Goal: Task Accomplishment & Management: Complete application form

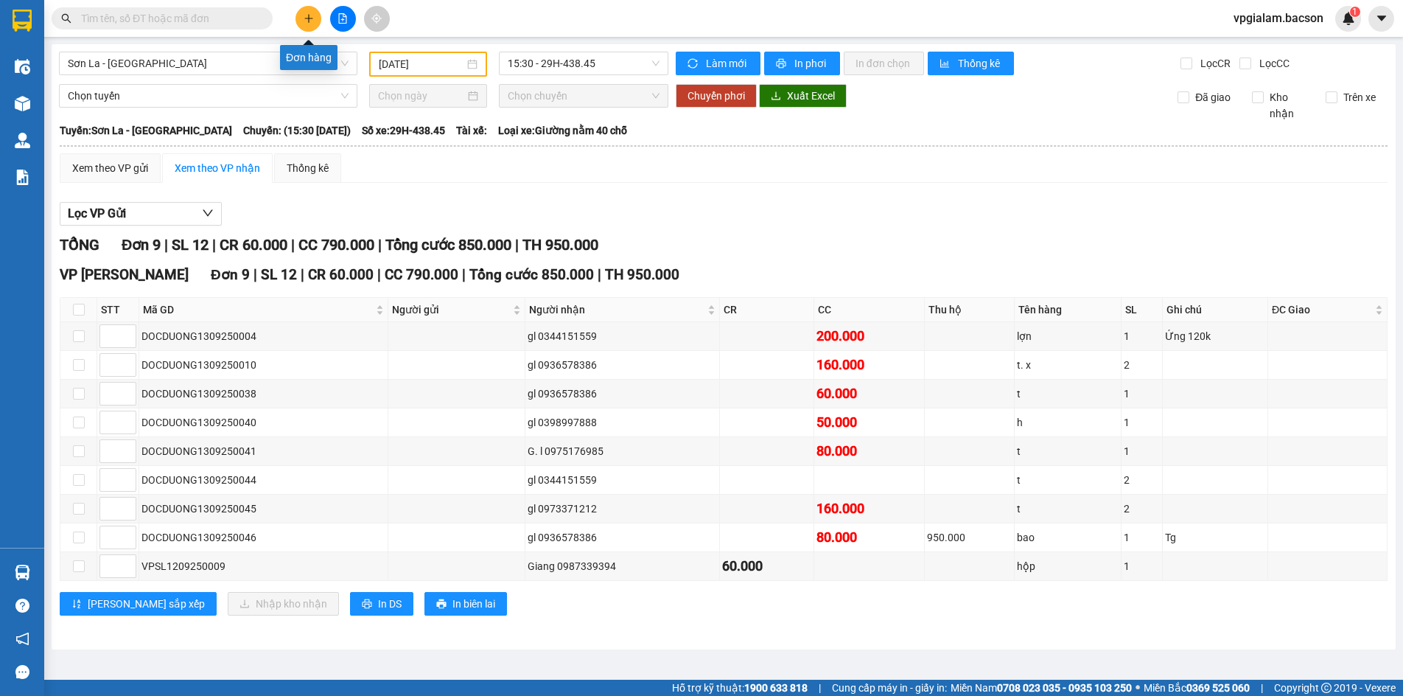
click at [312, 18] on icon "plus" at bounding box center [308, 18] width 8 height 1
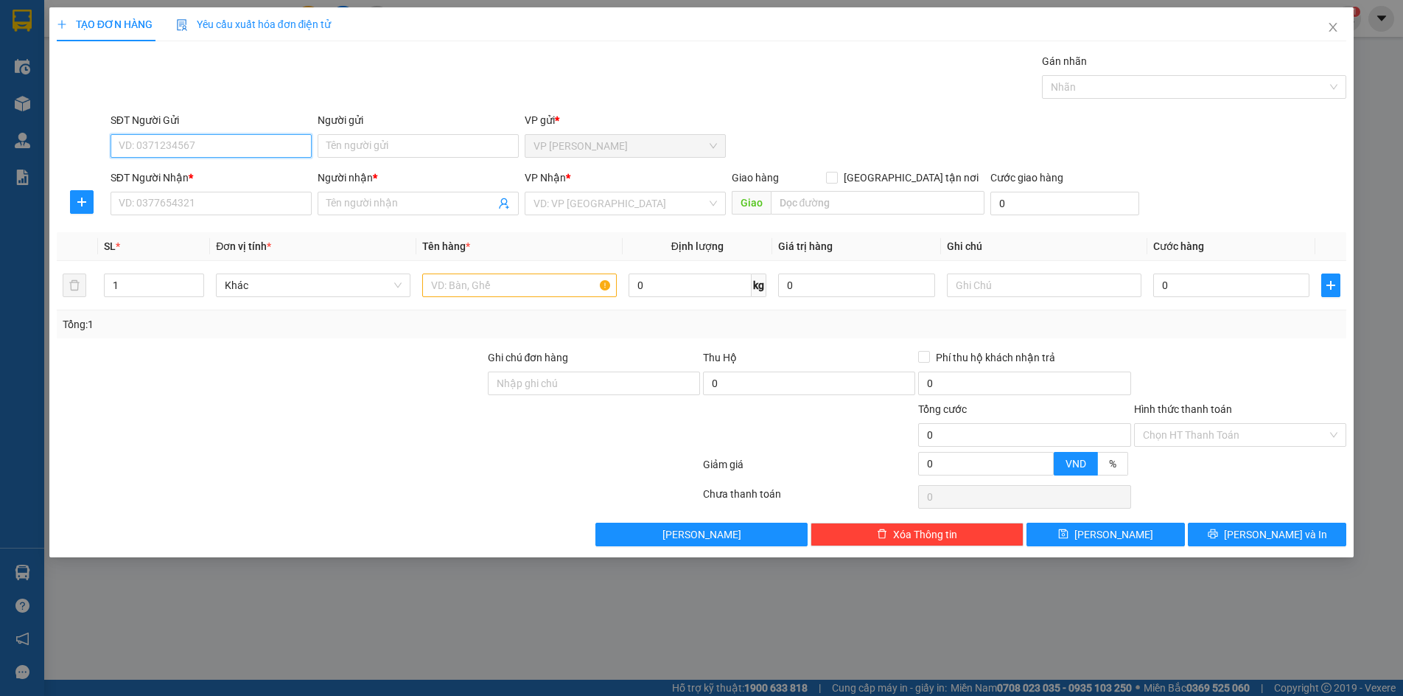
click at [164, 149] on input "SĐT Người Gửi" at bounding box center [211, 146] width 201 height 24
click at [161, 143] on input "SĐT Người Gửi" at bounding box center [211, 146] width 201 height 24
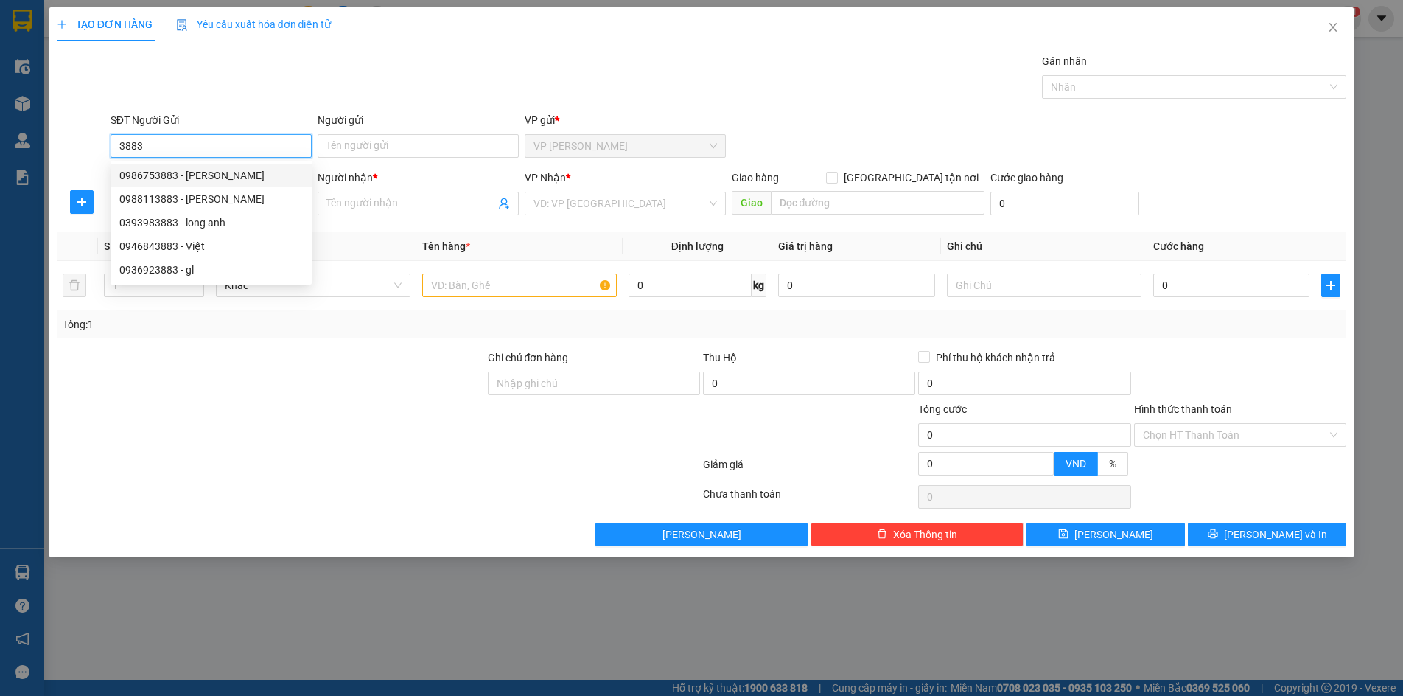
click at [157, 175] on div "0986753883 - [PERSON_NAME]" at bounding box center [210, 175] width 183 height 16
type input "0986753883"
type input "[PERSON_NAME]"
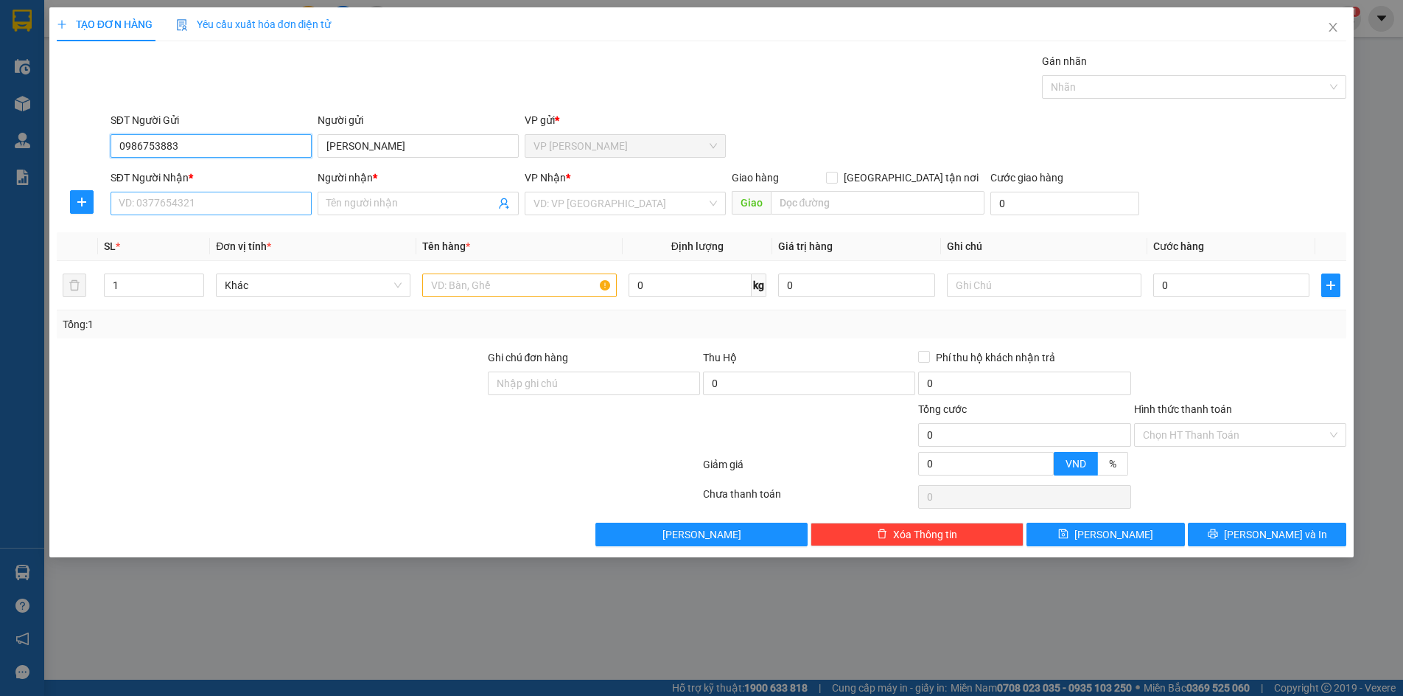
type input "0986753883"
click at [188, 209] on input "SĐT Người Nhận *" at bounding box center [211, 204] width 201 height 24
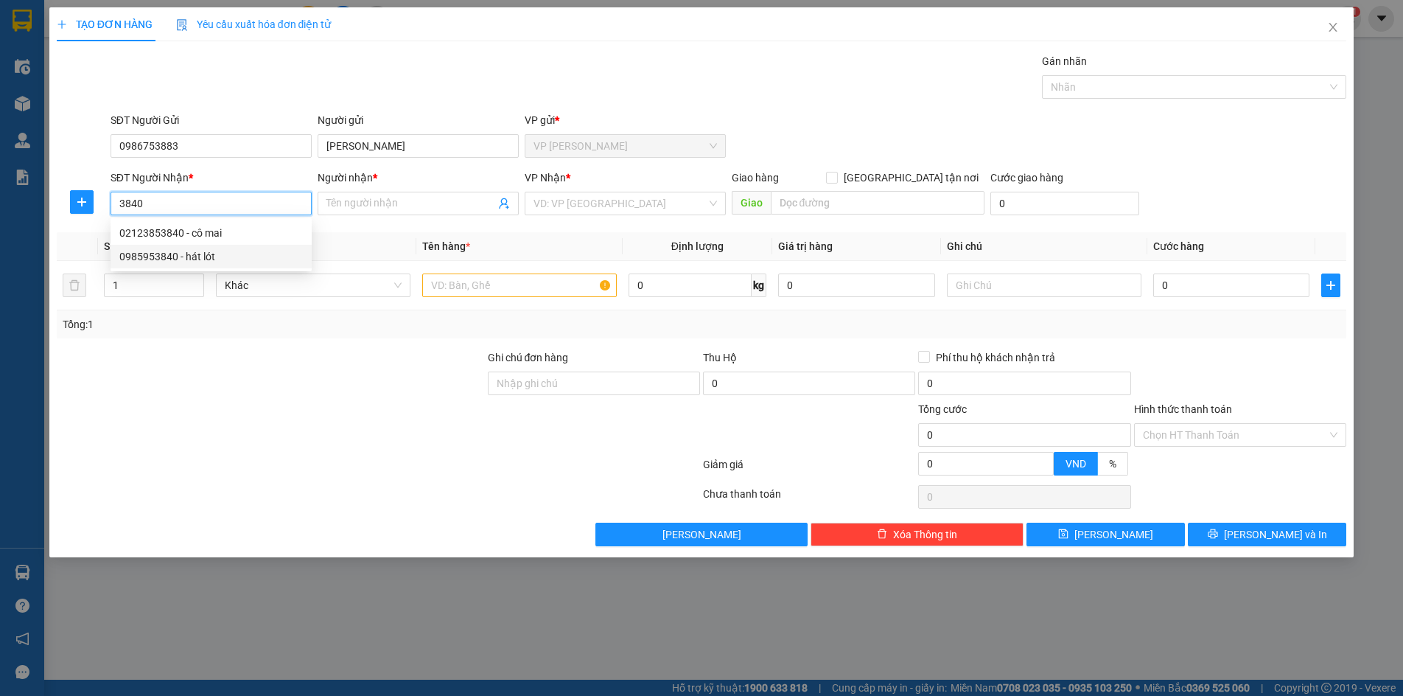
click at [146, 259] on div "0985953840 - hát lót" at bounding box center [210, 256] width 183 height 16
type input "0985953840"
type input "hát lót"
type input "0985953840"
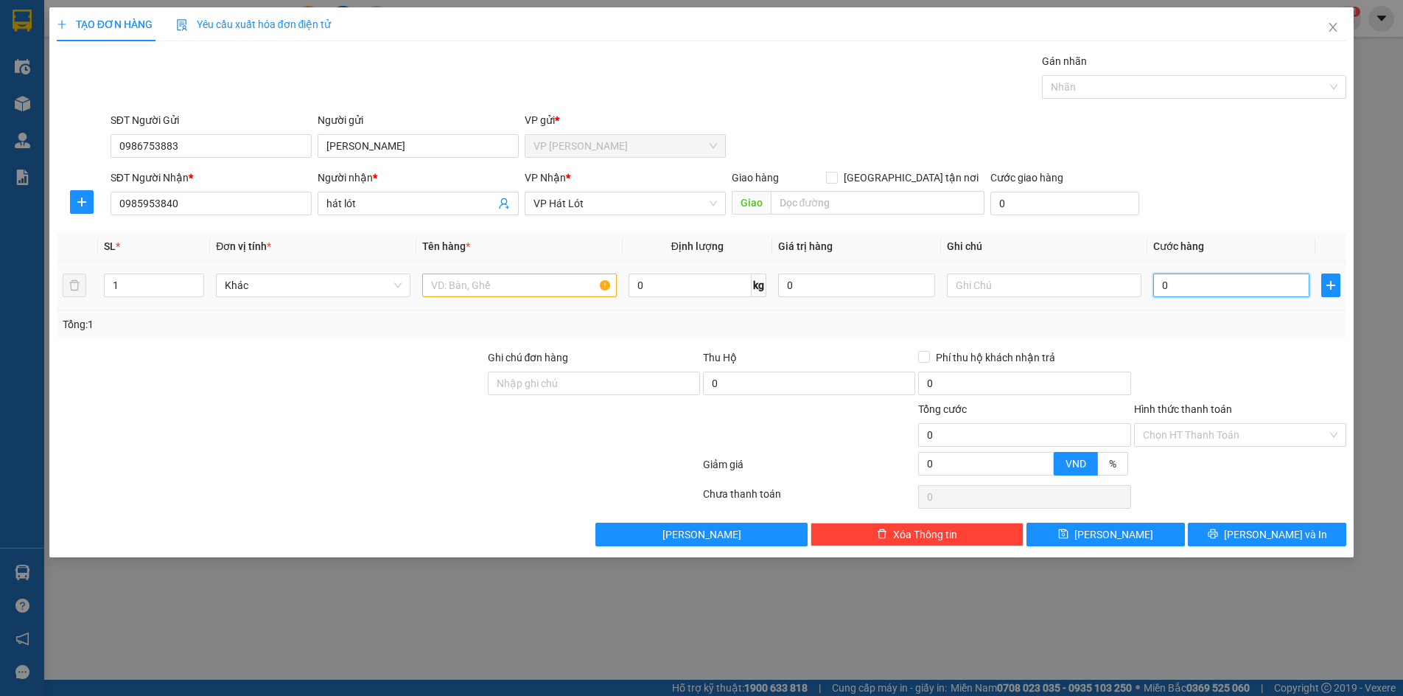
click at [1154, 284] on input "0" at bounding box center [1231, 285] width 157 height 24
click at [1158, 284] on input "0" at bounding box center [1231, 285] width 157 height 24
type input "70"
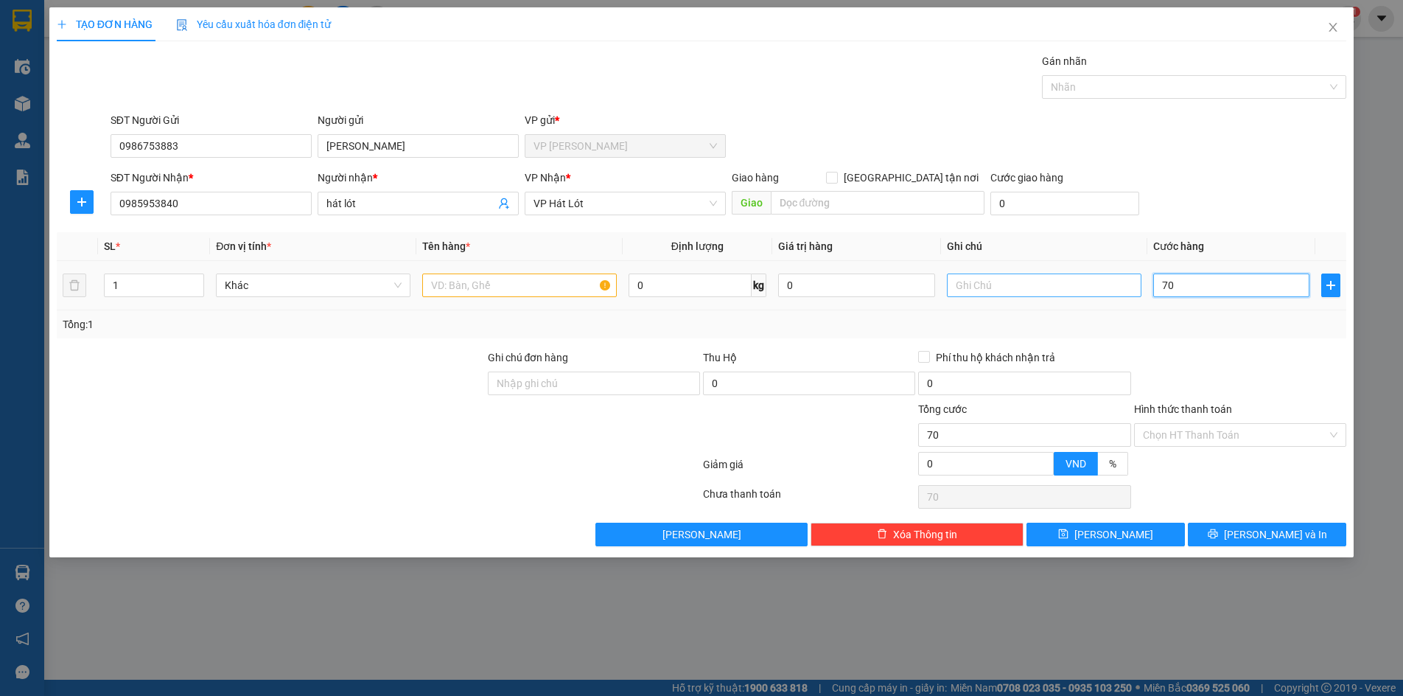
type input "700"
type input "7.000"
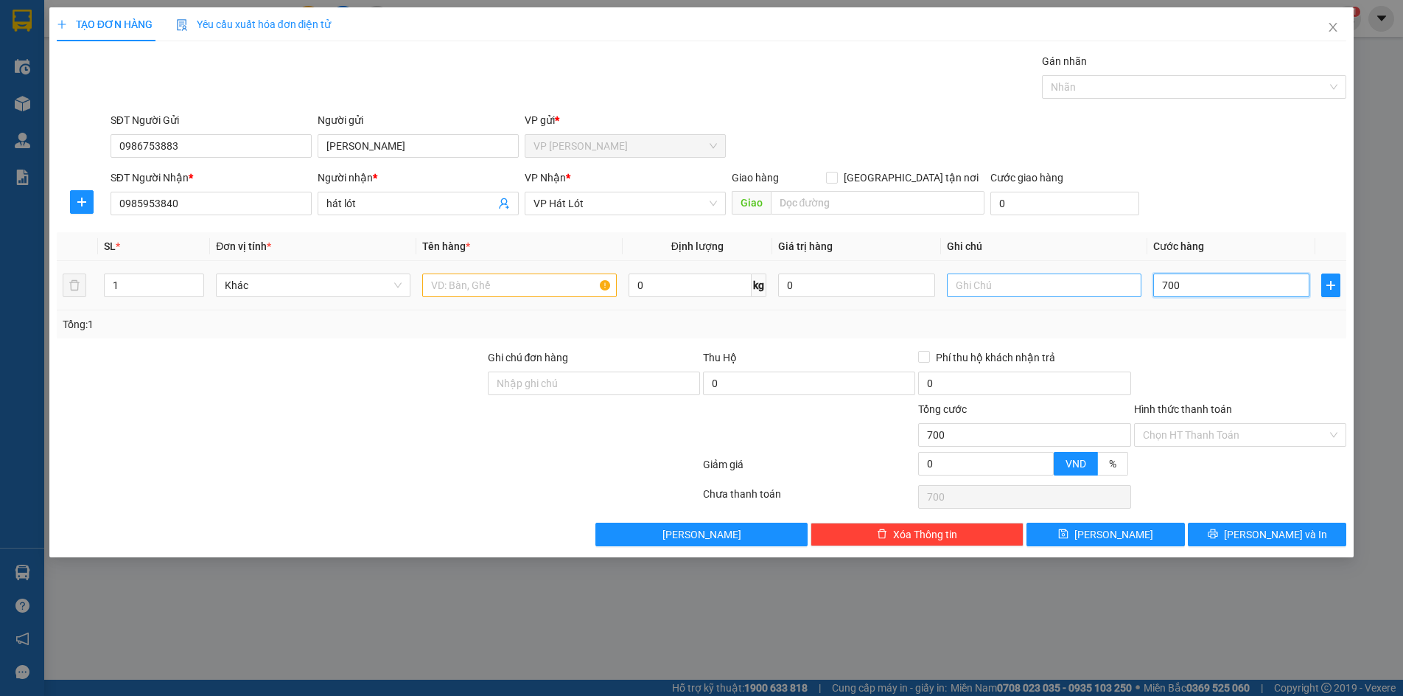
type input "7.000"
type input "70.000"
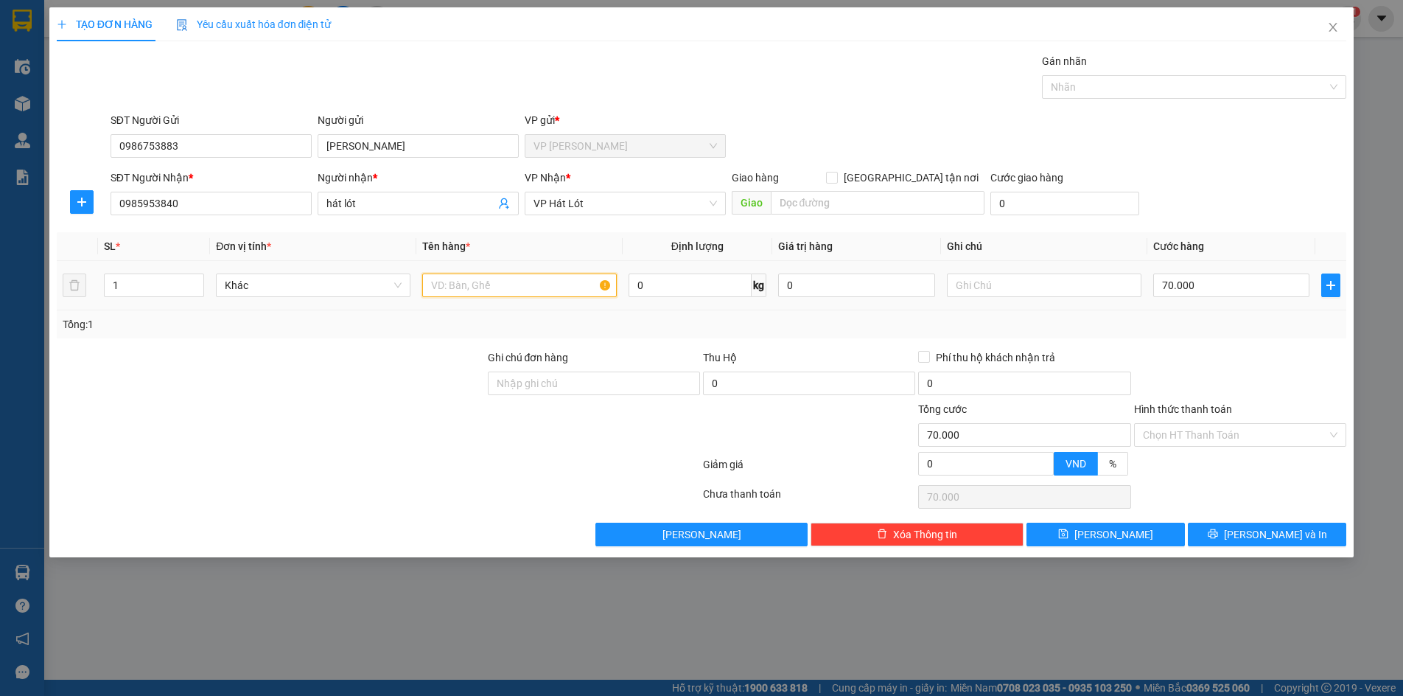
click at [460, 287] on input "text" at bounding box center [519, 285] width 195 height 24
type input "Hộp"
click at [374, 422] on div at bounding box center [270, 427] width 431 height 52
click at [1229, 535] on button "[PERSON_NAME] và In" at bounding box center [1267, 534] width 158 height 24
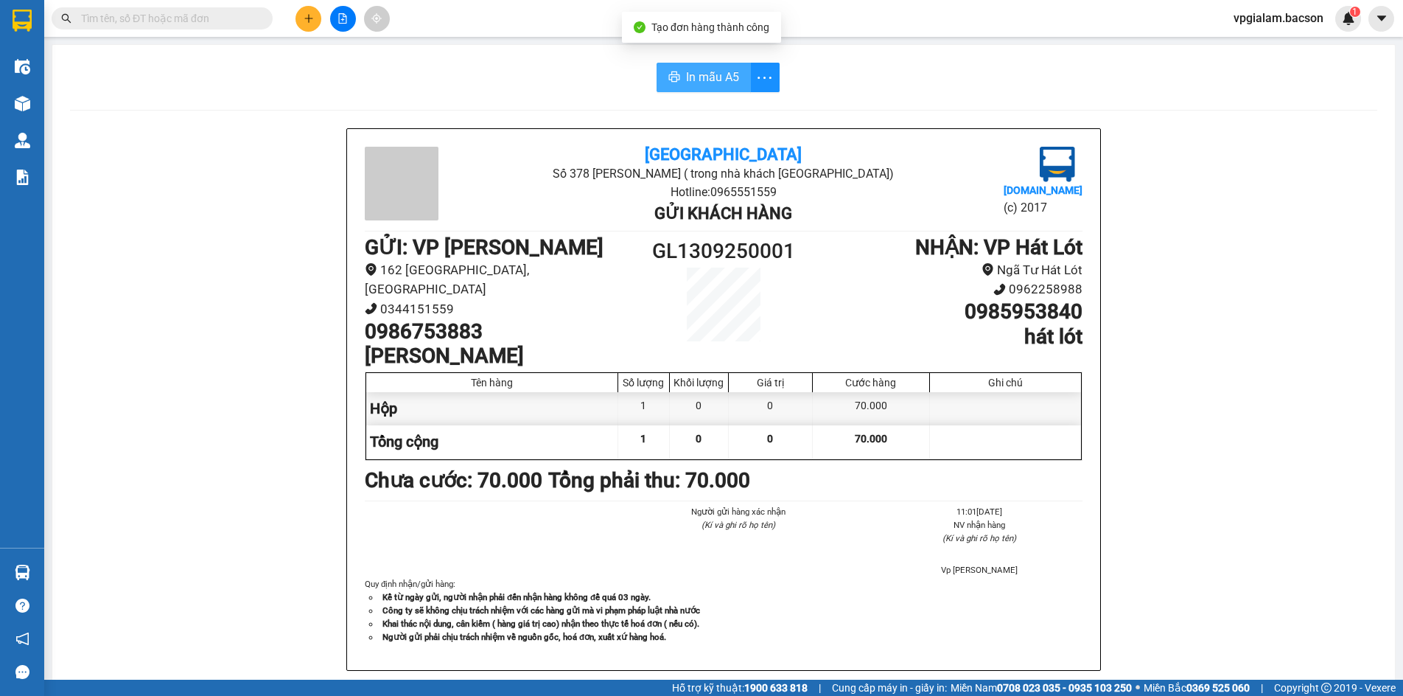
click at [709, 71] on span "In mẫu A5" at bounding box center [712, 77] width 53 height 18
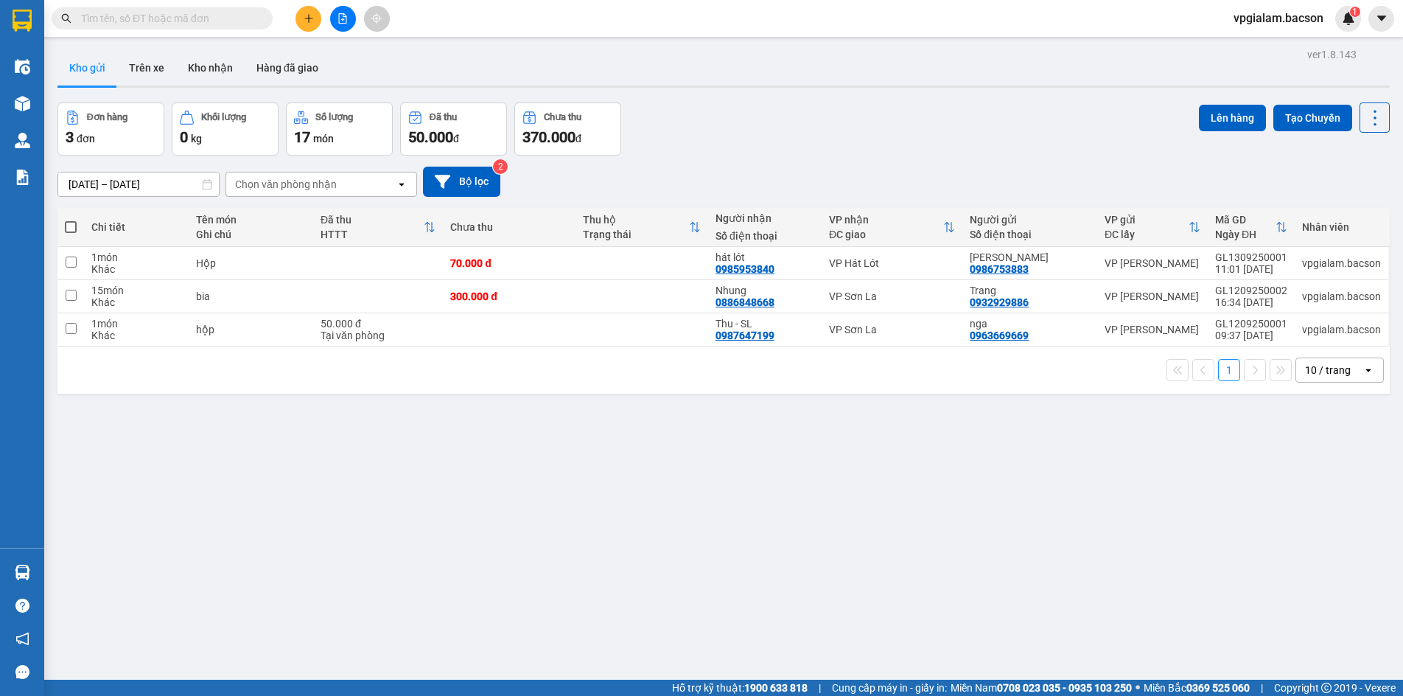
click at [332, 127] on div "17 món" at bounding box center [339, 137] width 91 height 21
click at [223, 23] on input "text" at bounding box center [168, 18] width 174 height 16
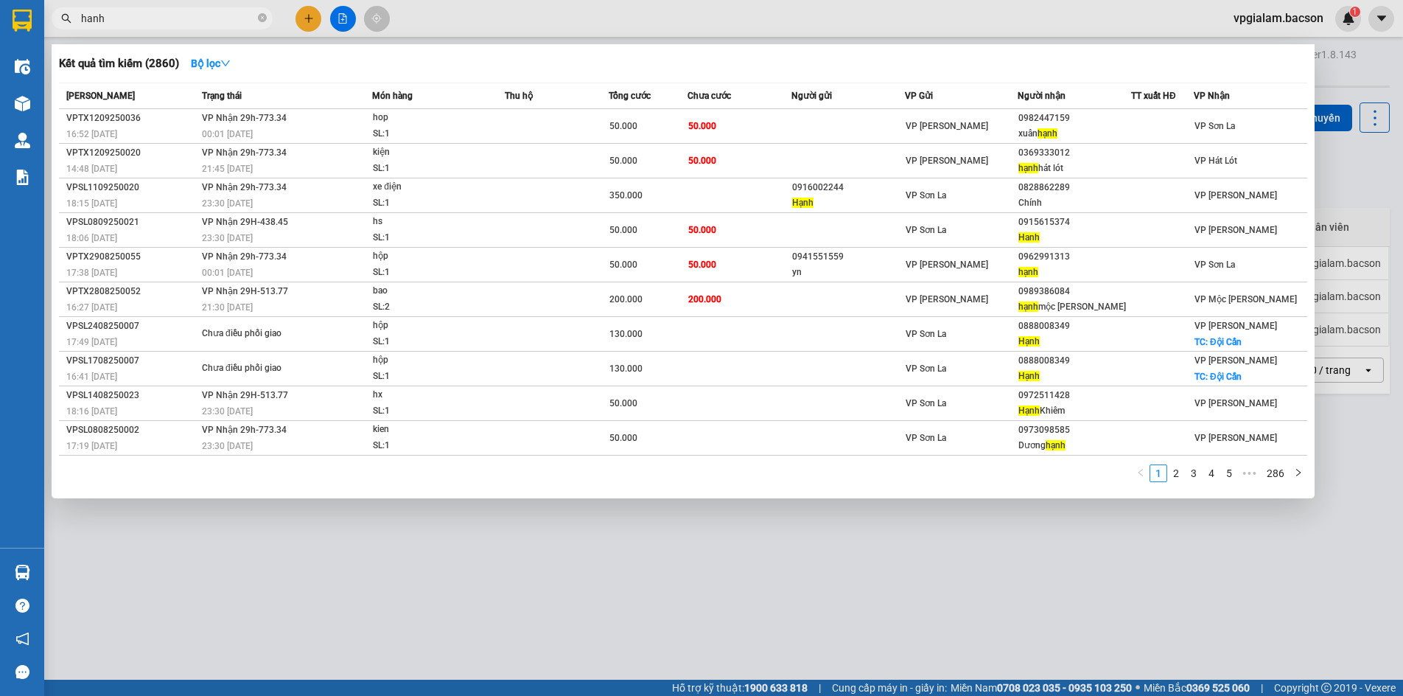
type input "hanh"
